Goal: Check status

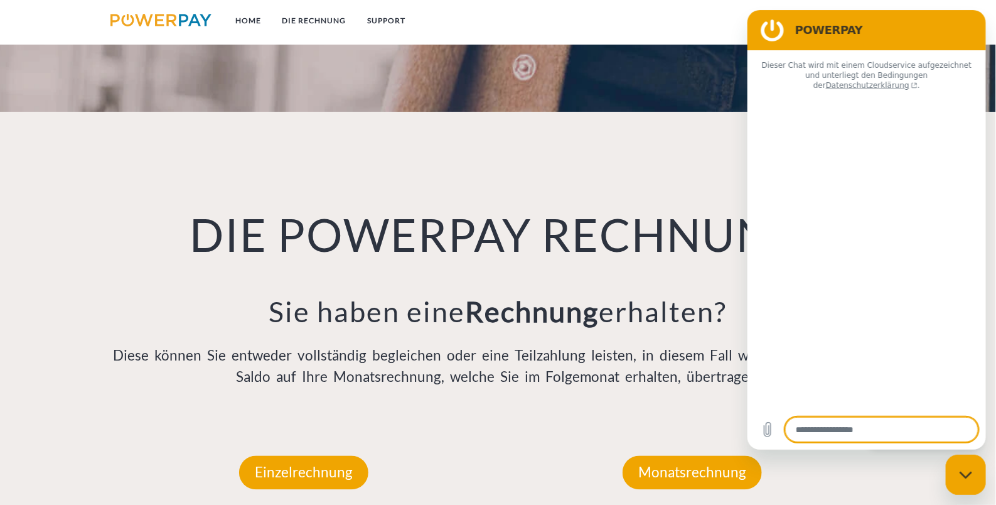
type textarea "*"
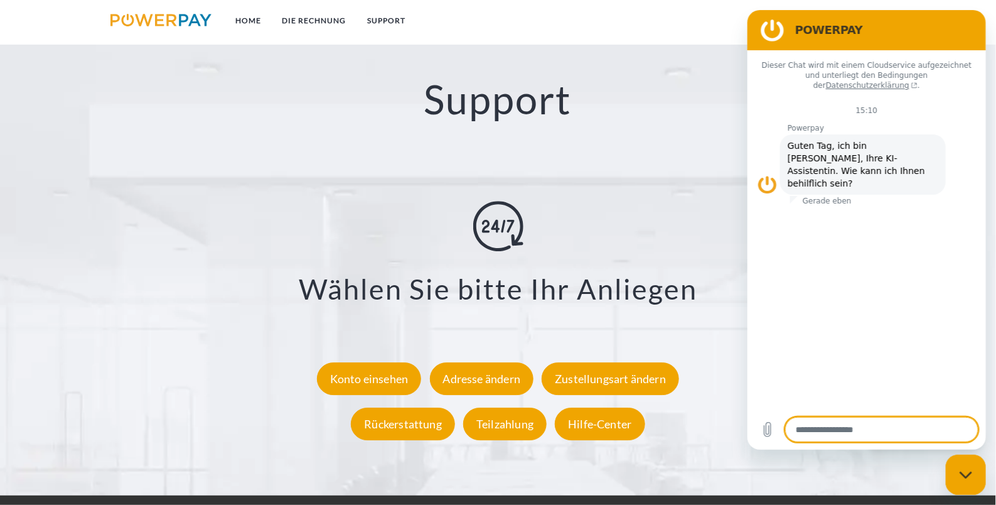
scroll to position [2196, 0]
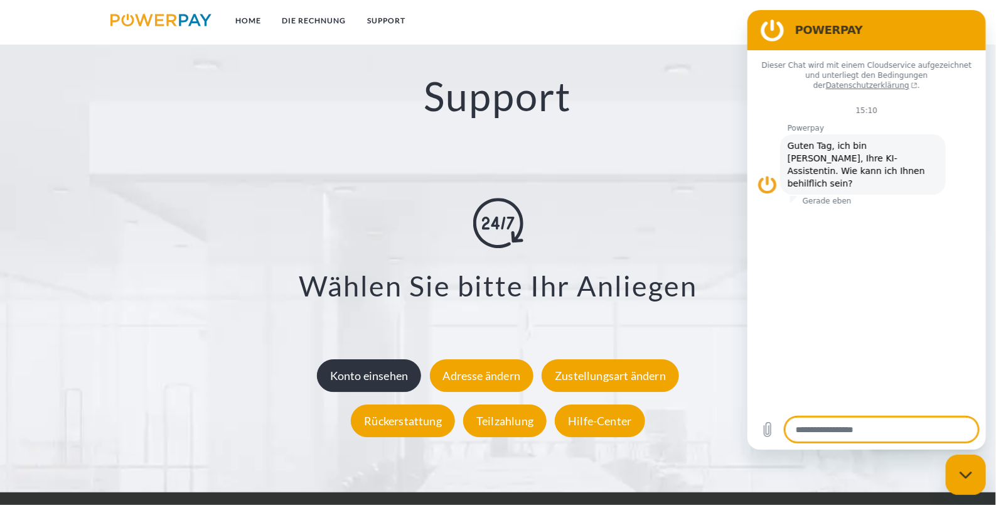
click at [370, 380] on div "Konto einsehen" at bounding box center [369, 375] width 105 height 33
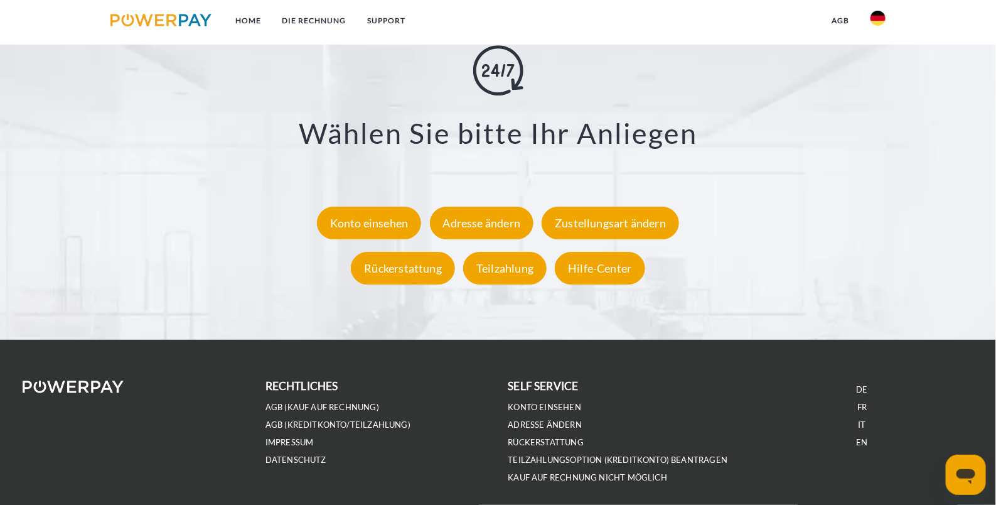
scroll to position [2353, 0]
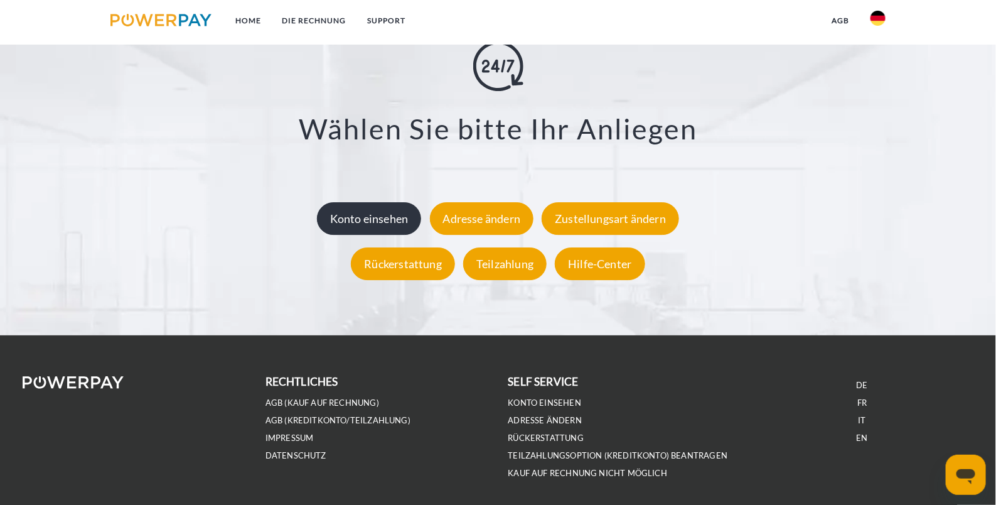
click at [390, 229] on div "Konto einsehen" at bounding box center [369, 218] width 105 height 33
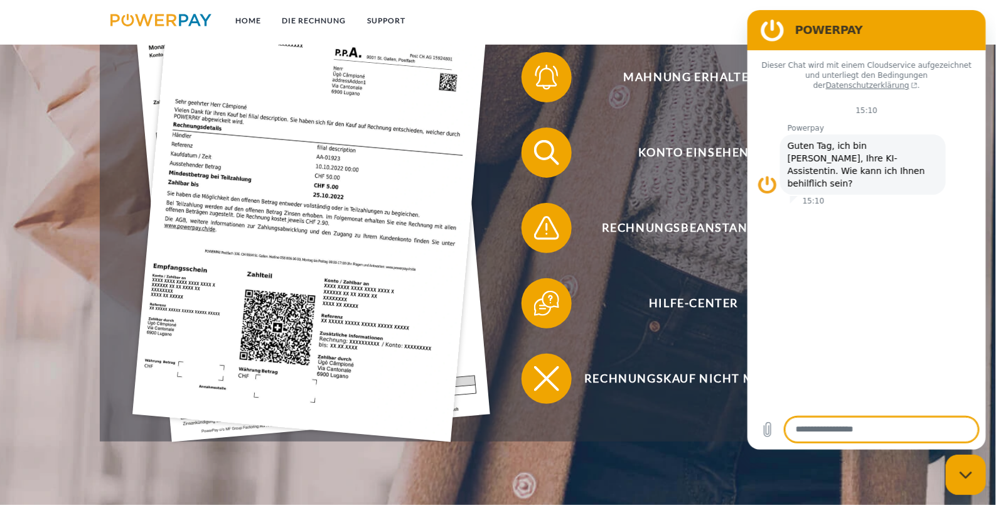
scroll to position [366, 0]
click at [820, 427] on textarea at bounding box center [881, 429] width 193 height 25
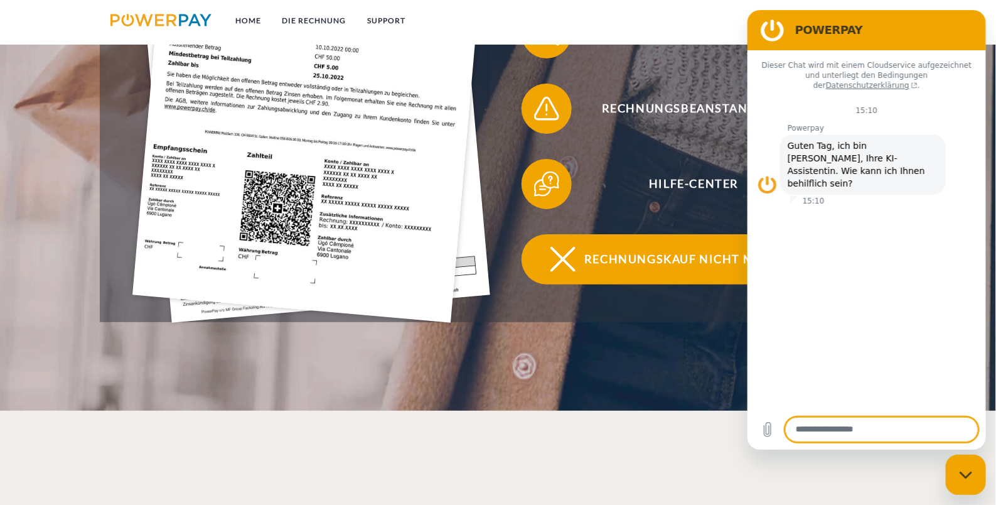
scroll to position [523, 0]
